Goal: Transaction & Acquisition: Purchase product/service

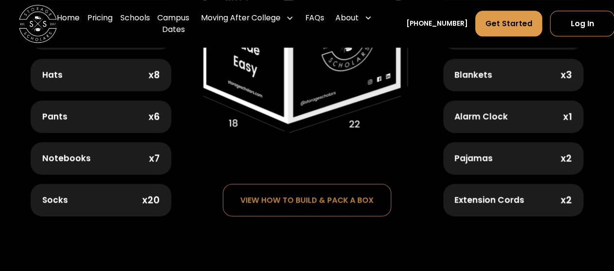
scroll to position [598, 0]
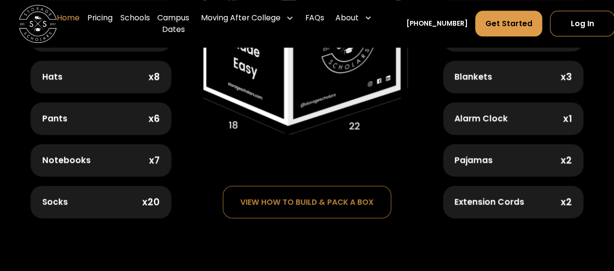
click at [71, 24] on link "Home" at bounding box center [68, 24] width 23 height 38
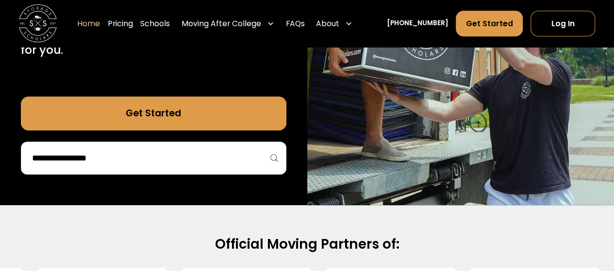
scroll to position [238, 0]
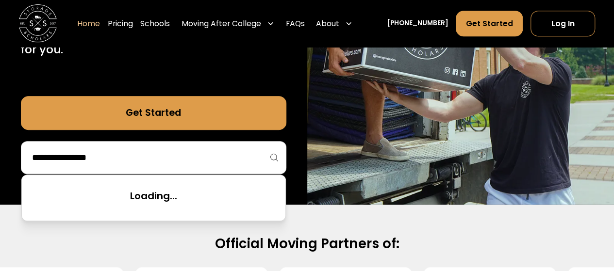
click at [212, 160] on input "search" at bounding box center [153, 157] width 245 height 16
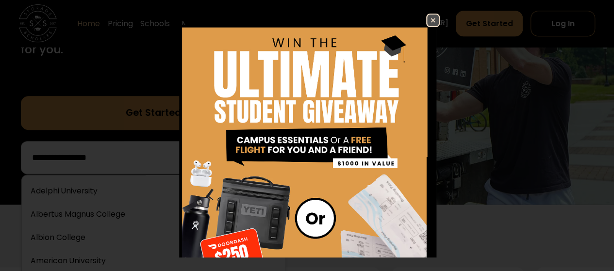
click at [427, 15] on img at bounding box center [433, 21] width 12 height 12
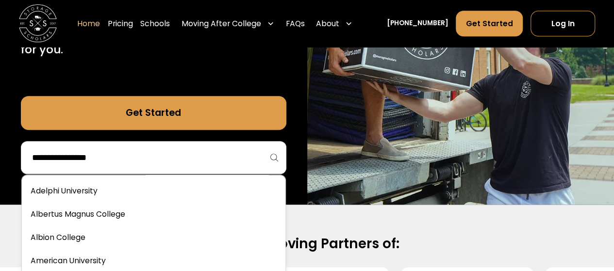
click at [139, 156] on input "search" at bounding box center [153, 157] width 245 height 16
click at [158, 111] on link "Get Started" at bounding box center [153, 113] width 265 height 34
